Goal: Navigation & Orientation: Find specific page/section

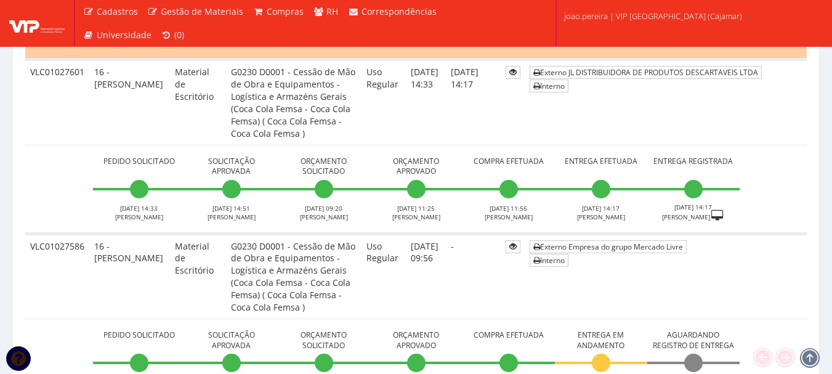
scroll to position [554, 0]
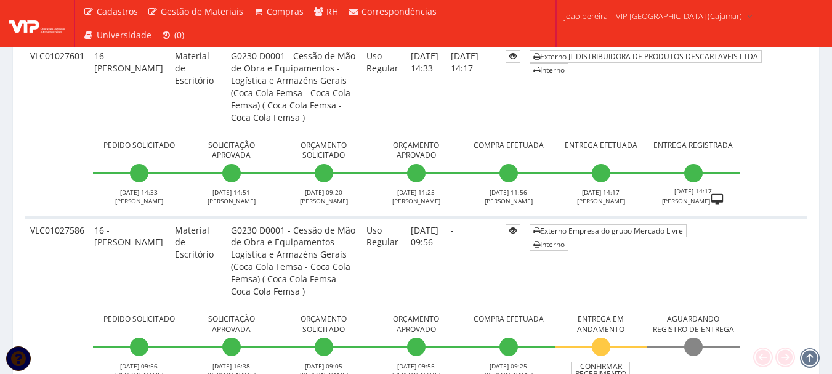
click at [46, 263] on td "VLC01027586" at bounding box center [57, 260] width 64 height 86
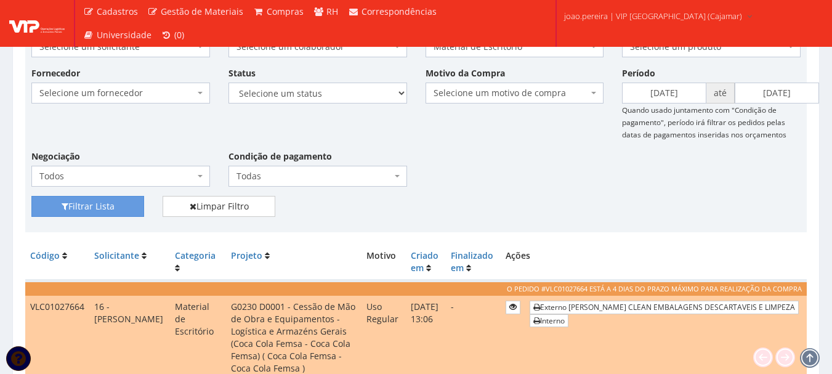
scroll to position [123, 0]
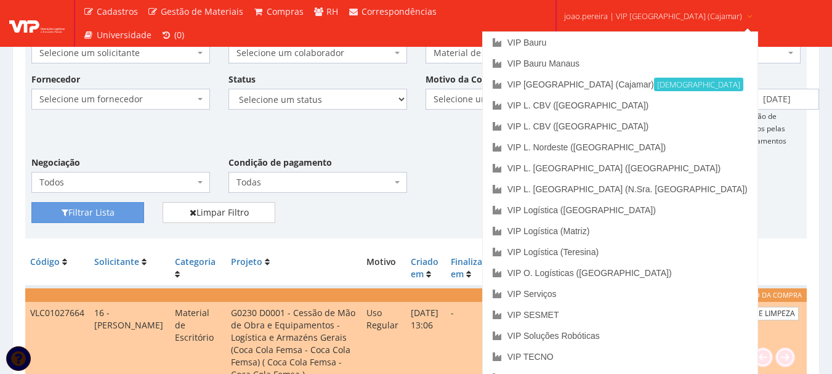
click at [624, 12] on span "joao.pereira | VIP Brasil (Cajamar)" at bounding box center [653, 16] width 178 height 12
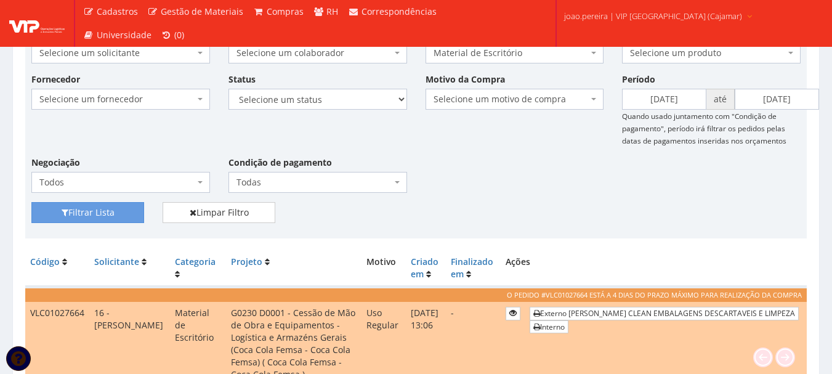
click at [624, 12] on span "joao.pereira | VIP Brasil (Cajamar)" at bounding box center [653, 16] width 178 height 12
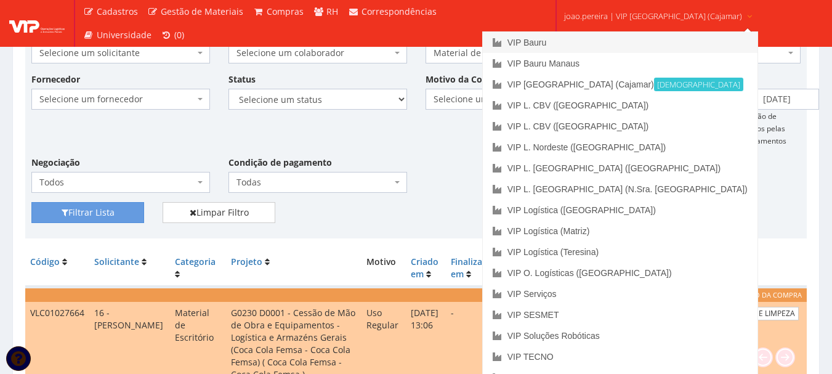
click at [579, 39] on link "VIP Bauru" at bounding box center [620, 42] width 275 height 21
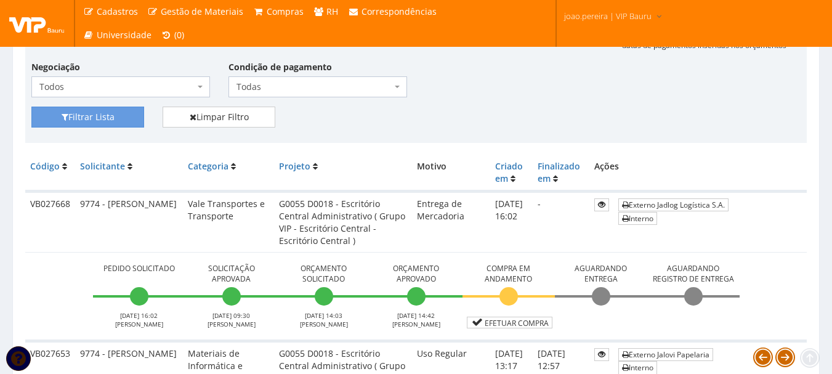
scroll to position [308, 0]
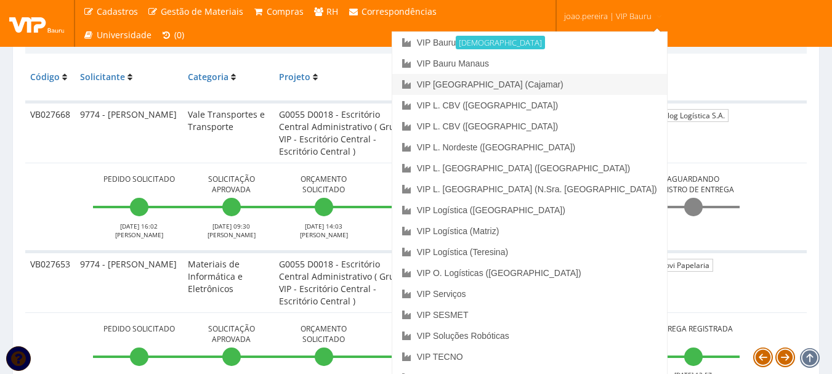
click at [574, 79] on link "VIP [GEOGRAPHIC_DATA] (Cajamar)" at bounding box center [529, 84] width 275 height 21
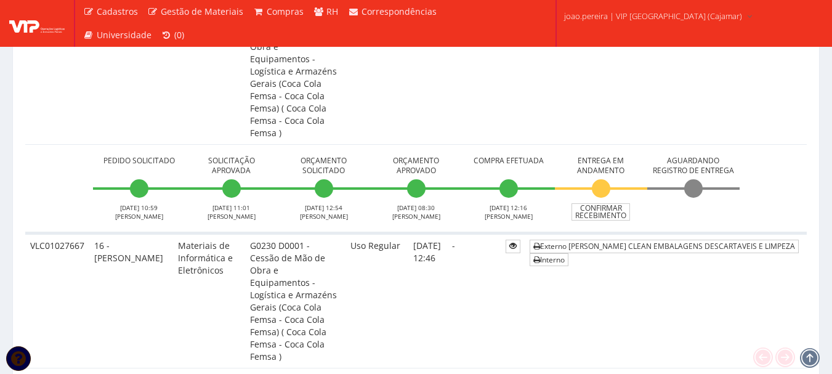
scroll to position [677, 0]
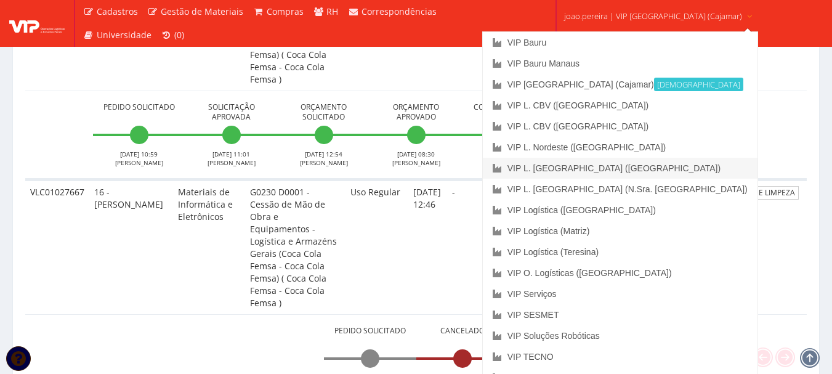
click at [645, 165] on link "VIP L. [GEOGRAPHIC_DATA] ([GEOGRAPHIC_DATA])" at bounding box center [620, 168] width 275 height 21
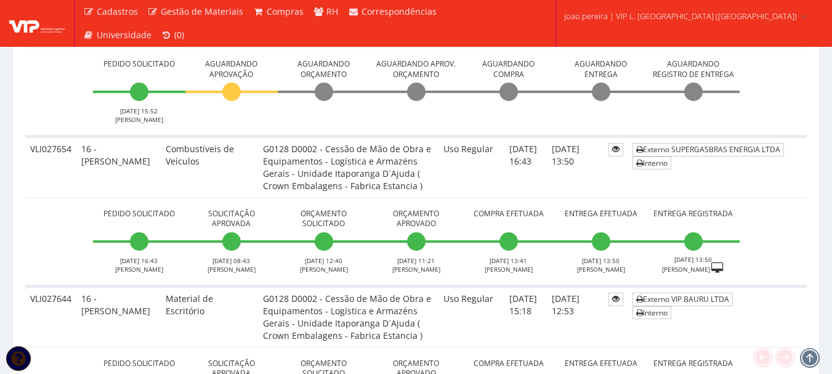
scroll to position [985, 0]
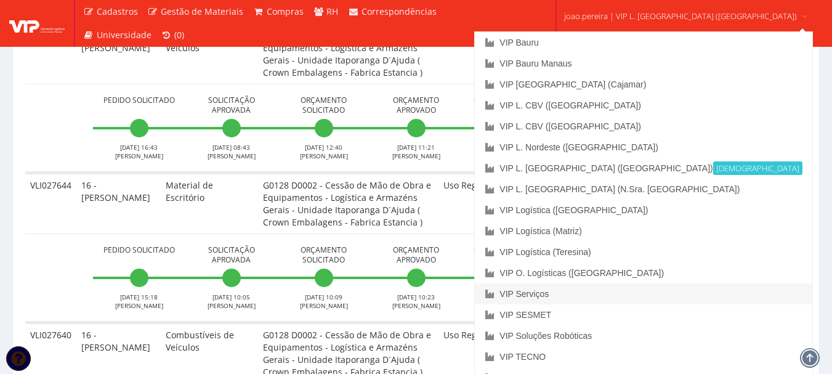
click at [616, 294] on link "VIP Serviços" at bounding box center [643, 293] width 337 height 21
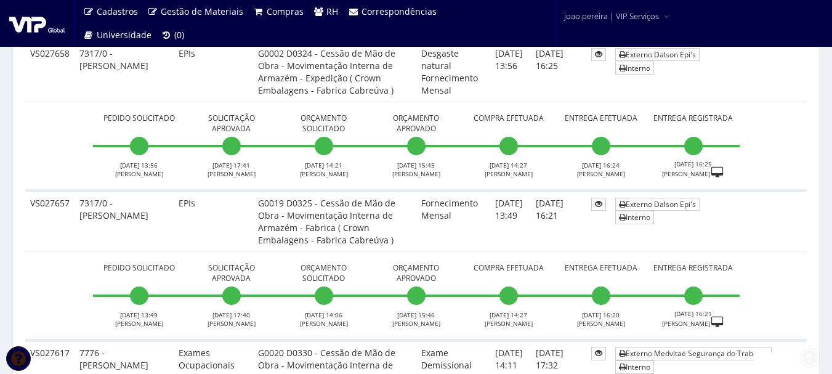
scroll to position [369, 0]
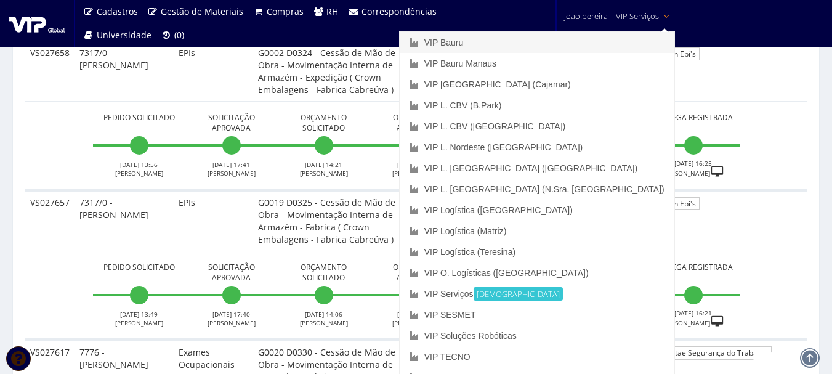
click at [576, 37] on link "VIP Bauru" at bounding box center [537, 42] width 275 height 21
